Goal: Task Accomplishment & Management: Manage account settings

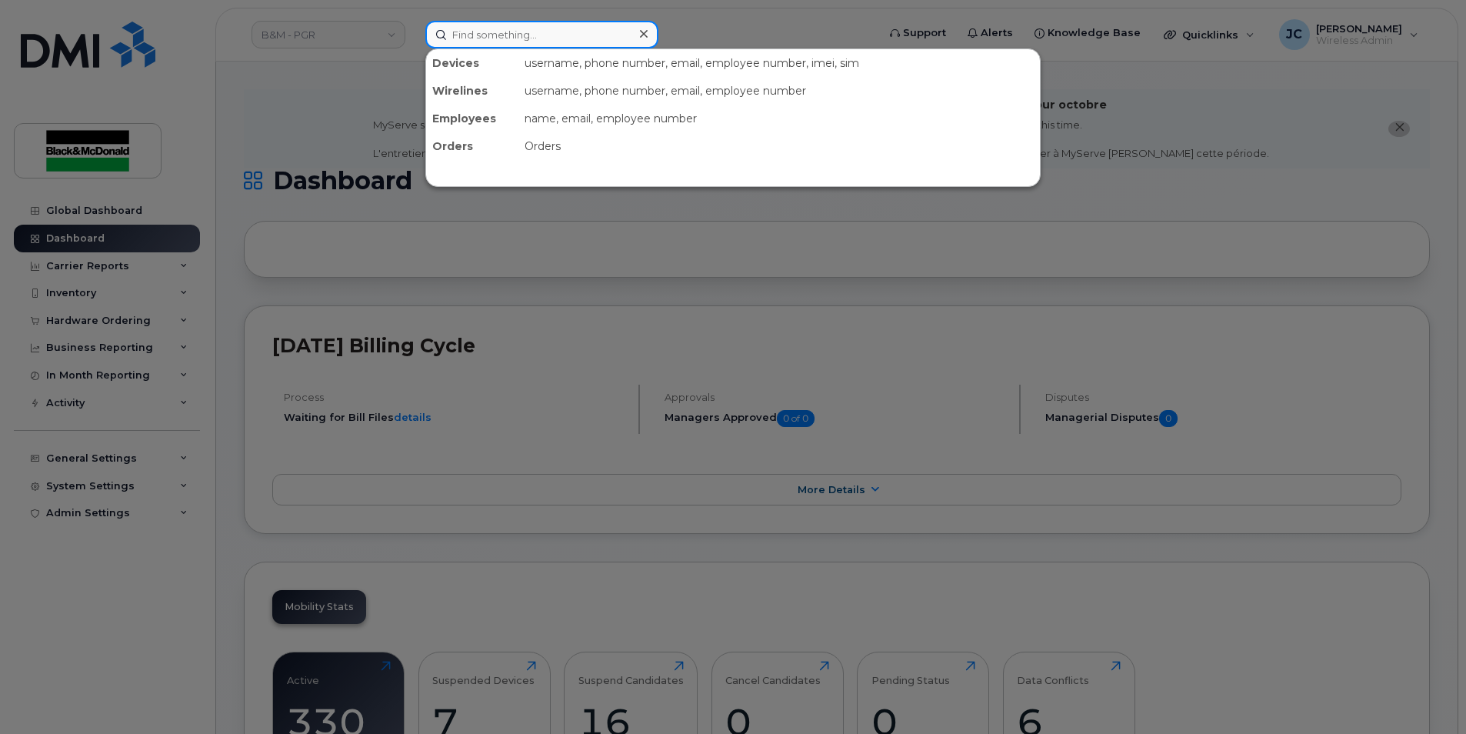
click at [485, 42] on input at bounding box center [541, 35] width 233 height 28
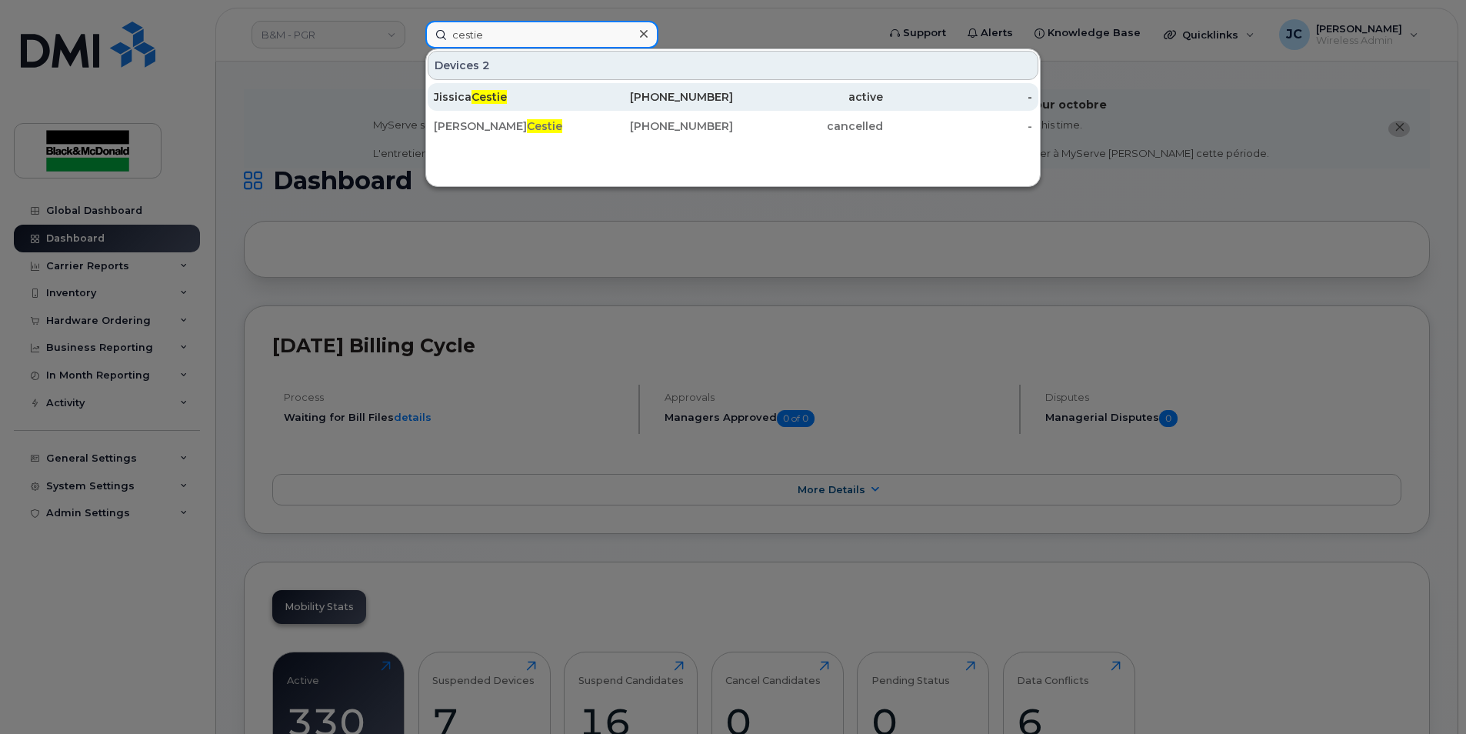
type input "cestie"
drag, startPoint x: 692, startPoint y: 102, endPoint x: 686, endPoint y: 95, distance: 8.8
click at [692, 102] on div "[PHONE_NUMBER]" at bounding box center [659, 96] width 150 height 15
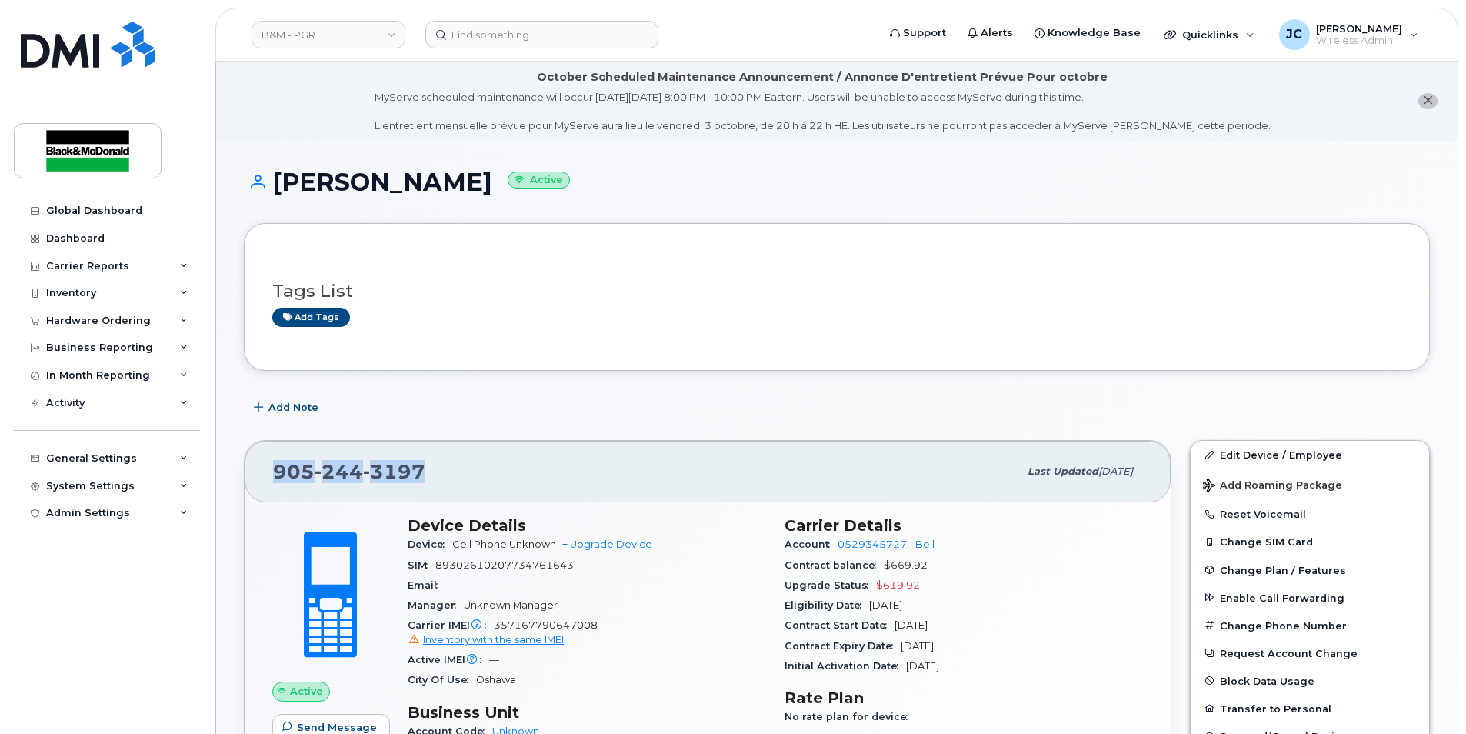
drag, startPoint x: 425, startPoint y: 467, endPoint x: 270, endPoint y: 492, distance: 156.6
click at [270, 492] on div "905 244 3197 Last updated Oct 04, 2025" at bounding box center [708, 472] width 926 height 62
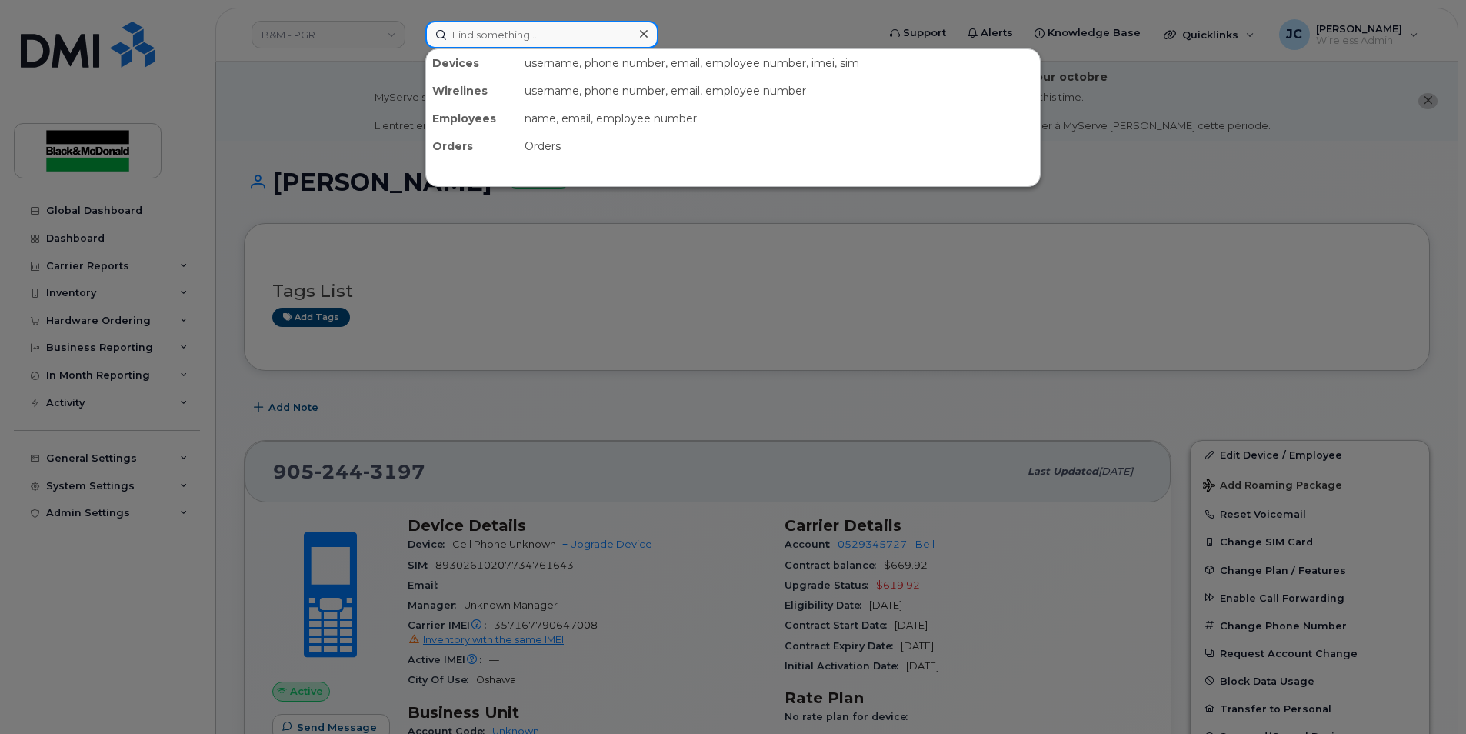
click at [549, 34] on input at bounding box center [541, 35] width 233 height 28
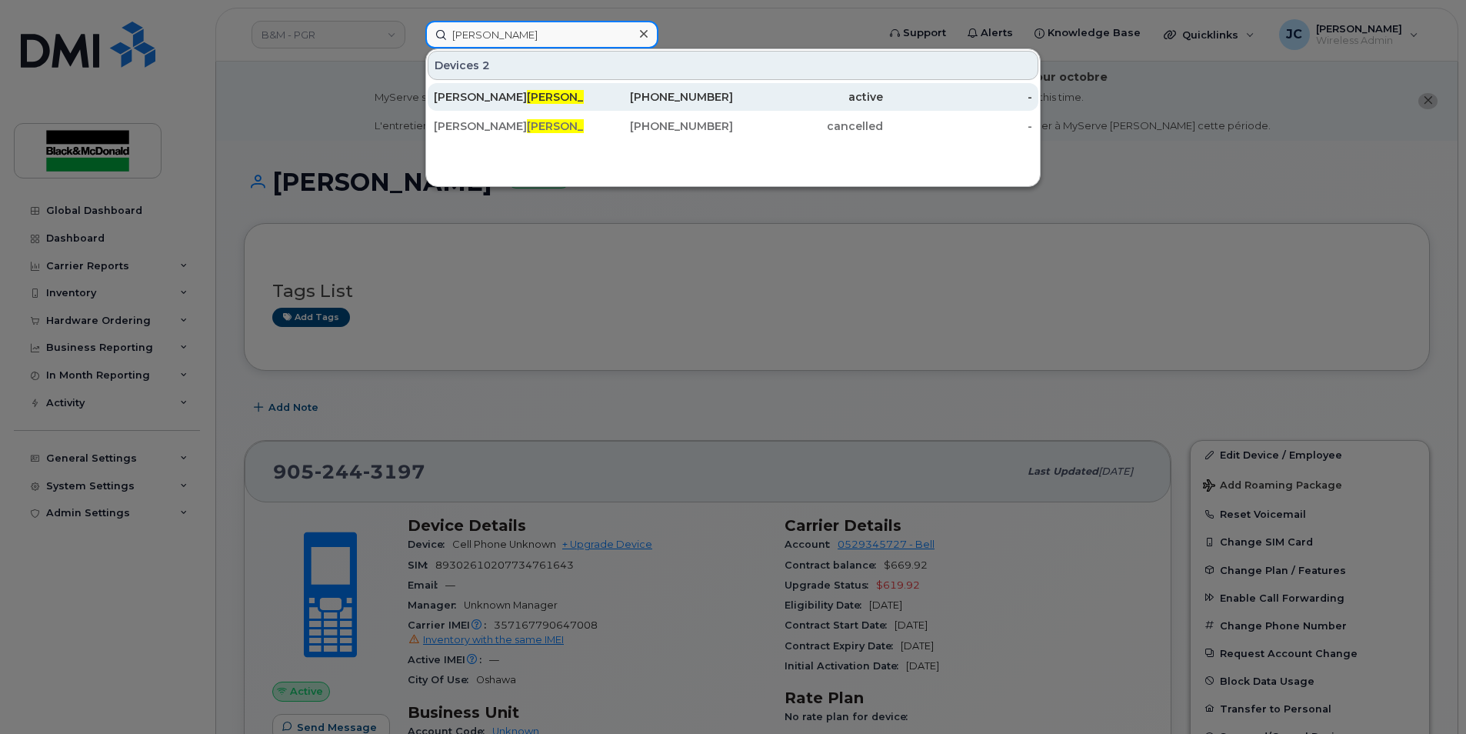
type input "smyth"
click at [630, 103] on div "905-439-8587" at bounding box center [659, 96] width 150 height 15
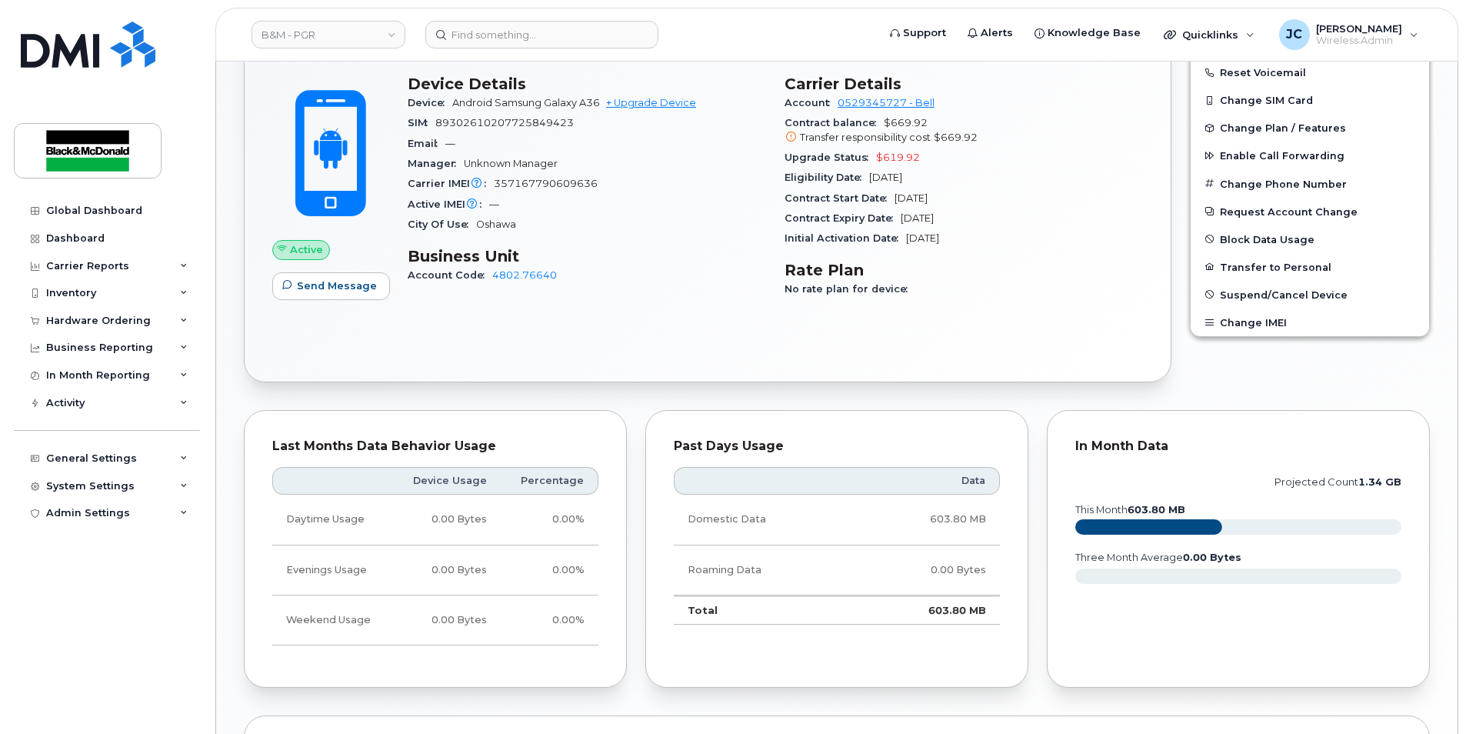
scroll to position [362, 0]
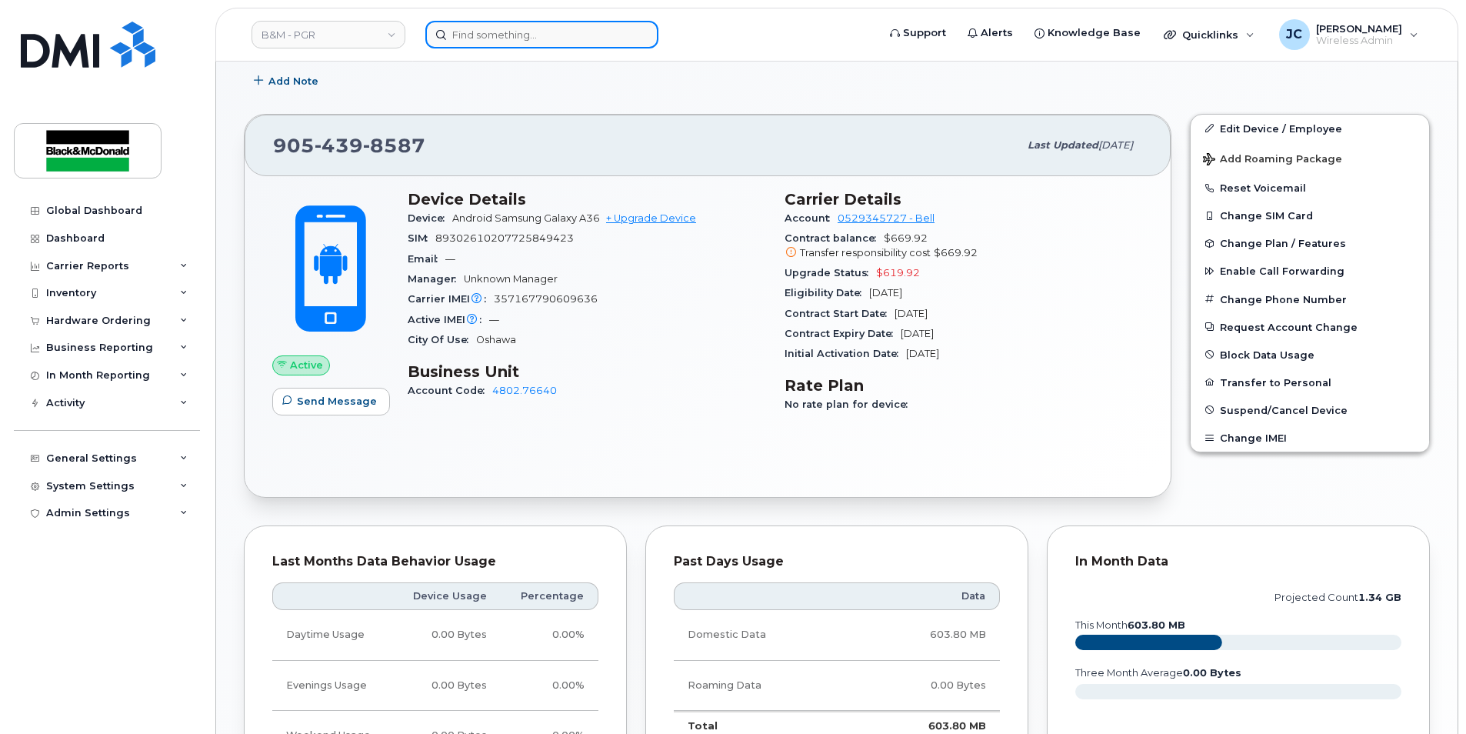
click at [470, 32] on input at bounding box center [541, 35] width 233 height 28
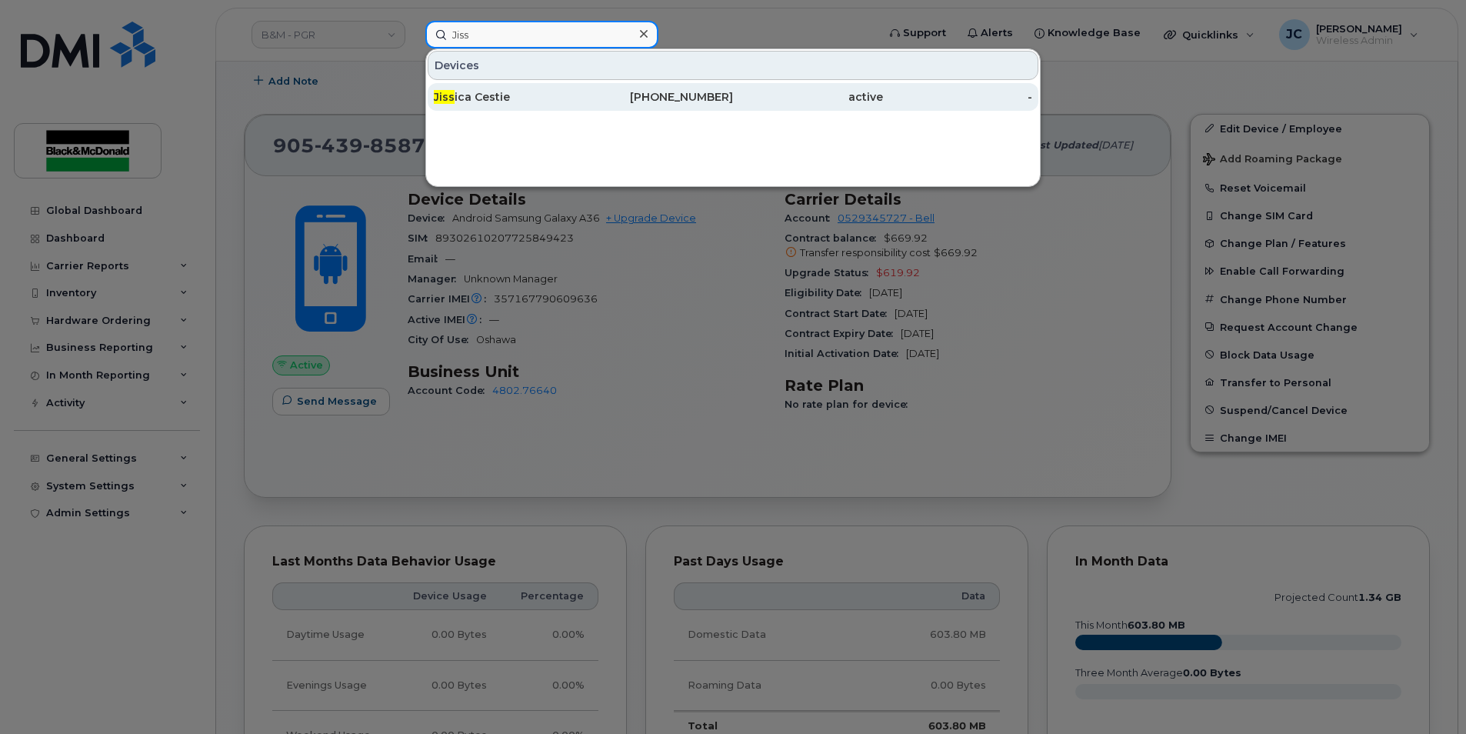
type input "Jiss"
click at [485, 104] on div "Jiss ica Cestie" at bounding box center [509, 96] width 150 height 15
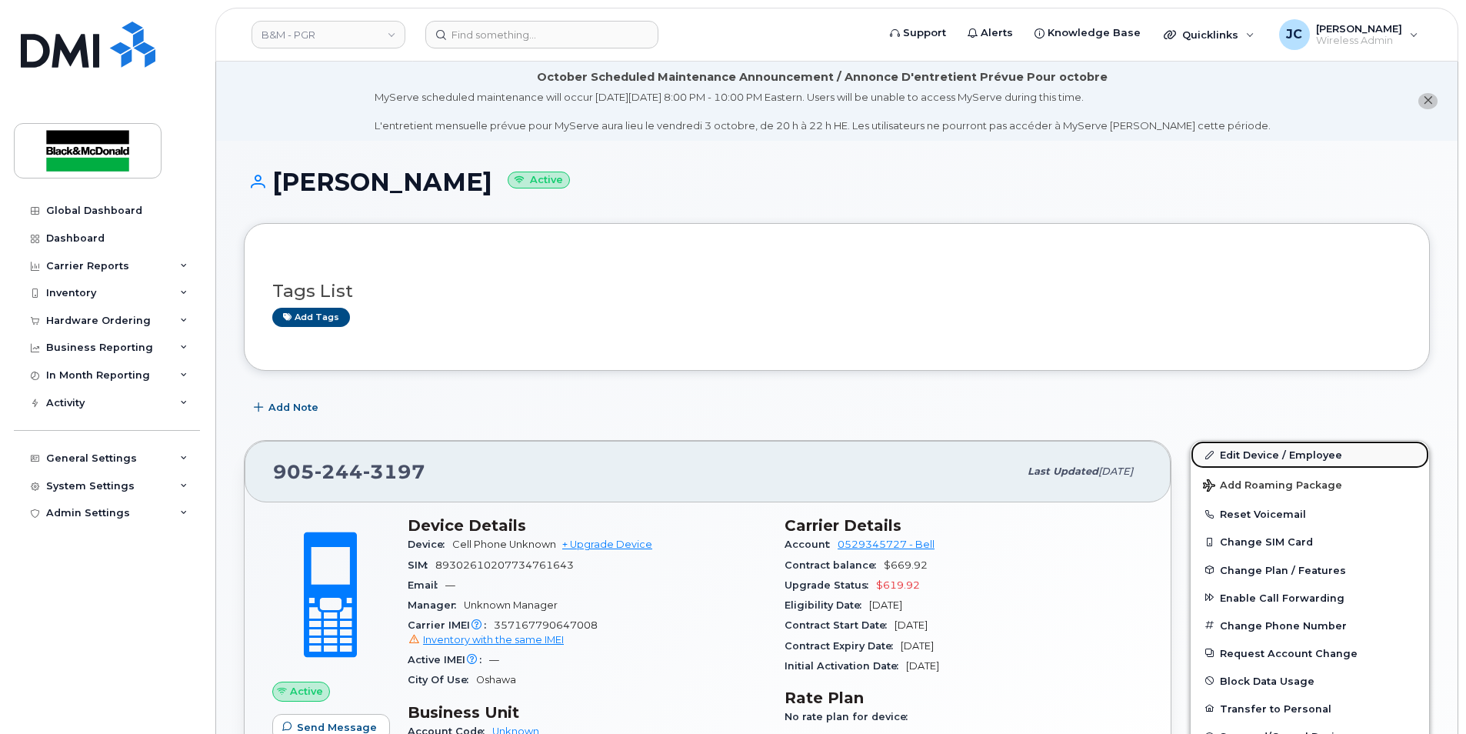
click at [1261, 456] on link "Edit Device / Employee" at bounding box center [1310, 455] width 238 height 28
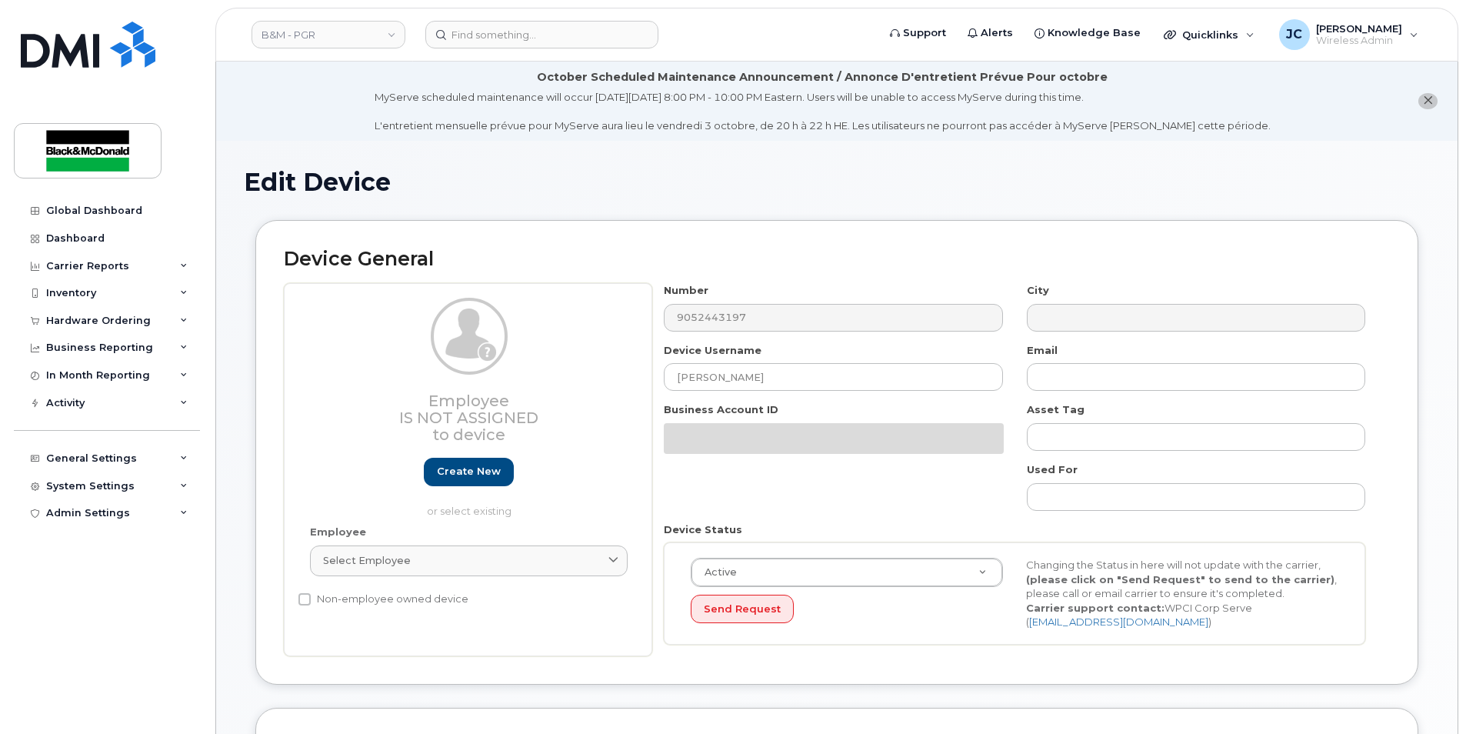
select select "91356"
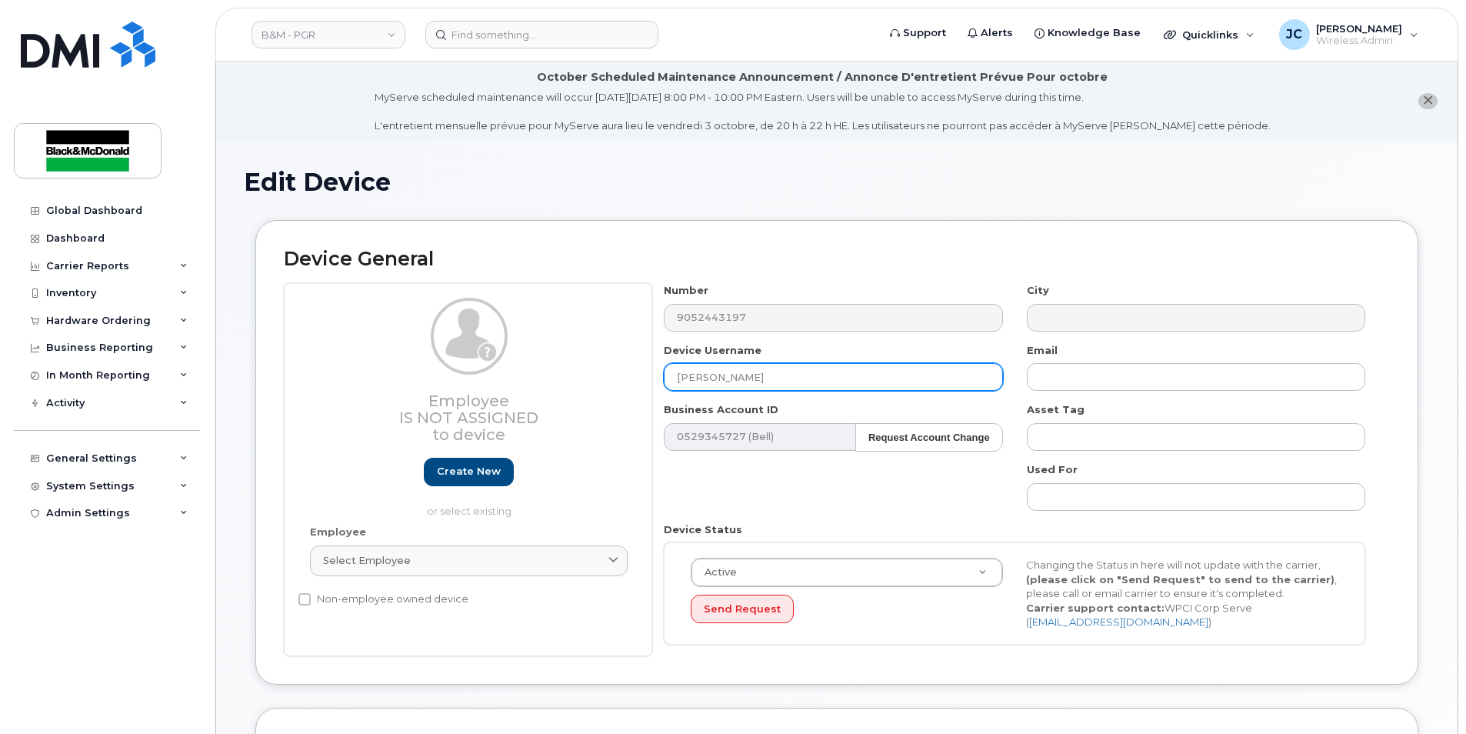
click at [686, 380] on input "Jissica Cestie" at bounding box center [833, 377] width 339 height 28
drag, startPoint x: 689, startPoint y: 379, endPoint x: 673, endPoint y: 385, distance: 16.6
click at [673, 385] on input "Jissica Cestie" at bounding box center [833, 377] width 339 height 28
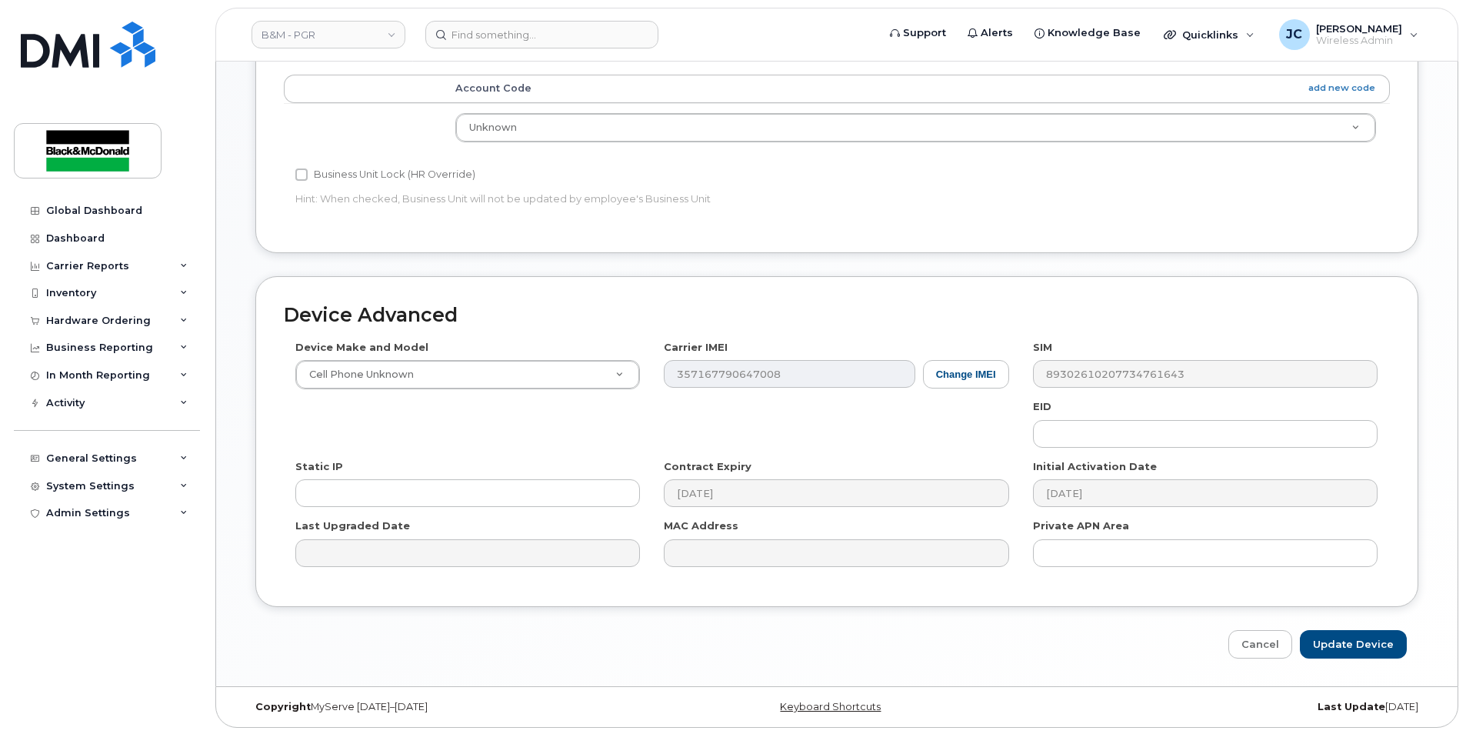
scroll to position [698, 0]
type input "[PERSON_NAME]"
click at [1342, 647] on input "Update Device" at bounding box center [1353, 643] width 107 height 28
type input "Saving..."
